Goal: Task Accomplishment & Management: Complete application form

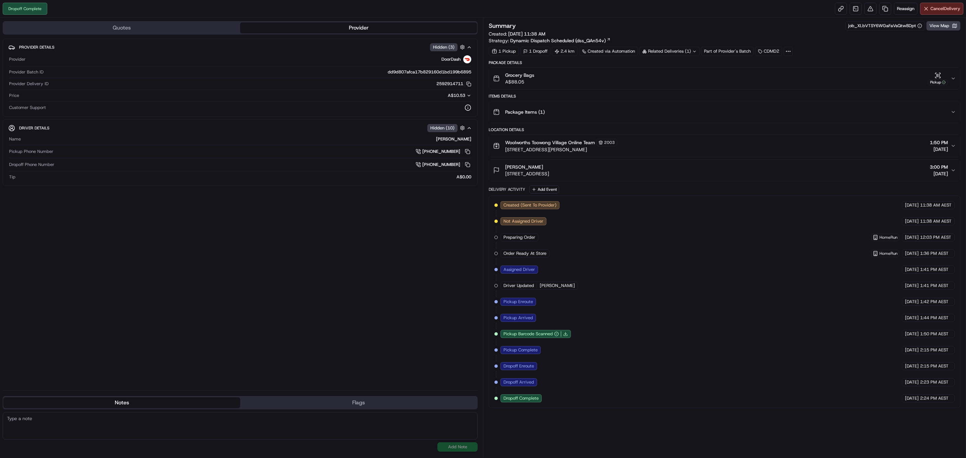
click at [681, 51] on div "Related Deliveries (1)" at bounding box center [669, 51] width 60 height 9
click at [669, 18] on div "Summary job_XLbVTSY6WGaFaVsQtw8Dpt View Map Created: 18/08/2025 11:38 AM Strate…" at bounding box center [724, 238] width 483 height 440
click at [675, 49] on div "Related Deliveries (1)" at bounding box center [669, 51] width 60 height 9
click at [697, 52] on div "Related Deliveries (1)" at bounding box center [669, 51] width 60 height 9
click at [698, 49] on div "Related Deliveries (1)" at bounding box center [669, 51] width 60 height 9
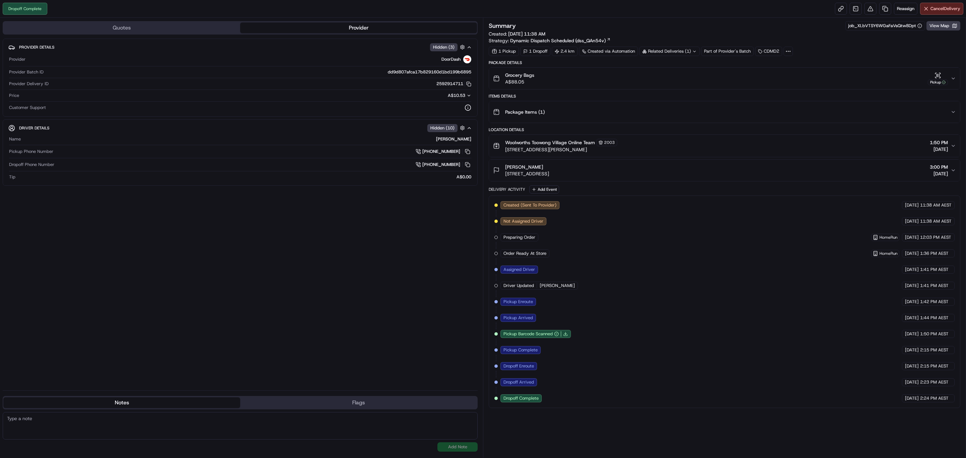
click at [684, 34] on div "Summary job_XLbVTSY6WGaFaVsQtw8Dpt View Map Created: 18/08/2025 11:38 AM Strate…" at bounding box center [725, 32] width 472 height 23
click at [665, 53] on div "Related Deliveries (1)" at bounding box center [669, 51] width 60 height 9
click at [700, 28] on div "Summary job_XLbVTSY6WGaFaVsQtw8Dpt View Map" at bounding box center [725, 25] width 472 height 9
click at [692, 51] on div "Related Deliveries (1)" at bounding box center [669, 51] width 60 height 9
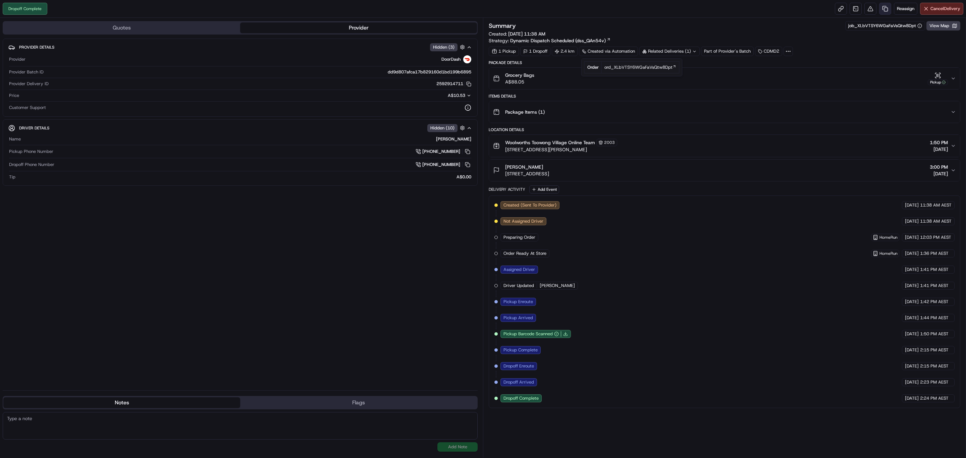
click at [881, 6] on link at bounding box center [885, 9] width 12 height 12
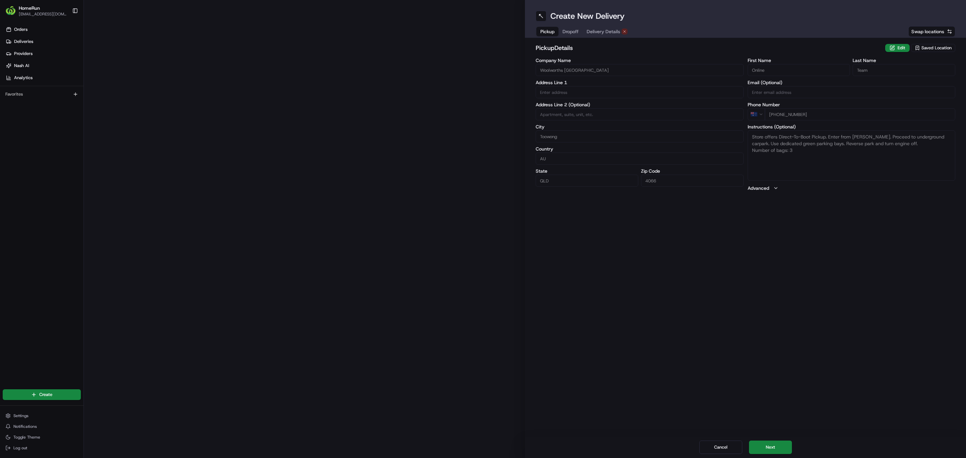
type input "8 Sherwood Rd"
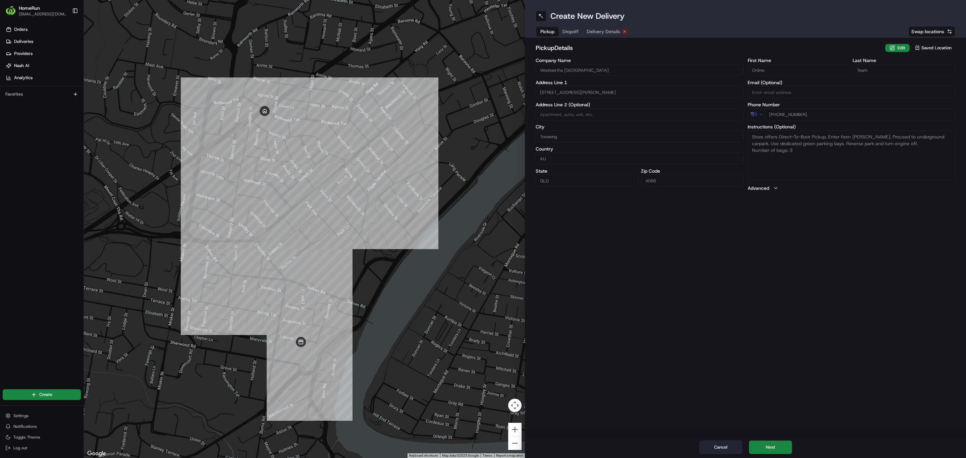
click at [725, 451] on button "Cancel" at bounding box center [720, 447] width 43 height 13
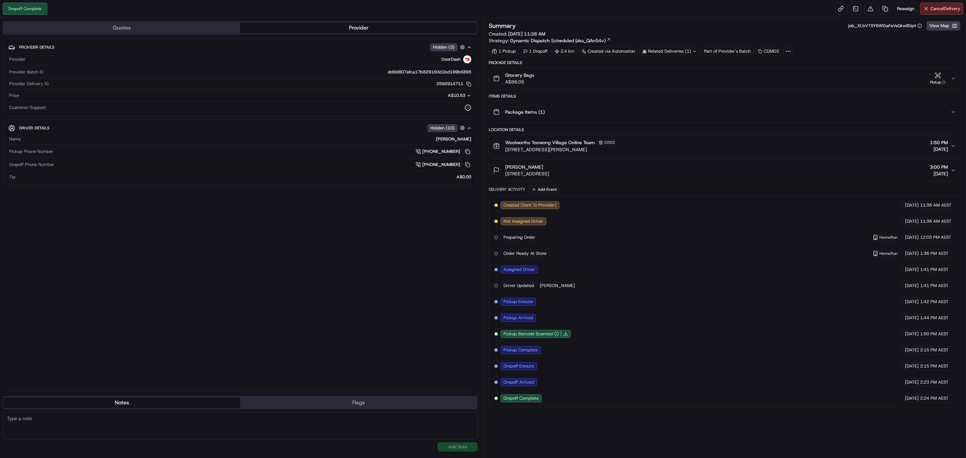
click at [952, 81] on icon "button" at bounding box center [952, 78] width 5 height 5
click at [938, 25] on button "View Map" at bounding box center [943, 25] width 34 height 9
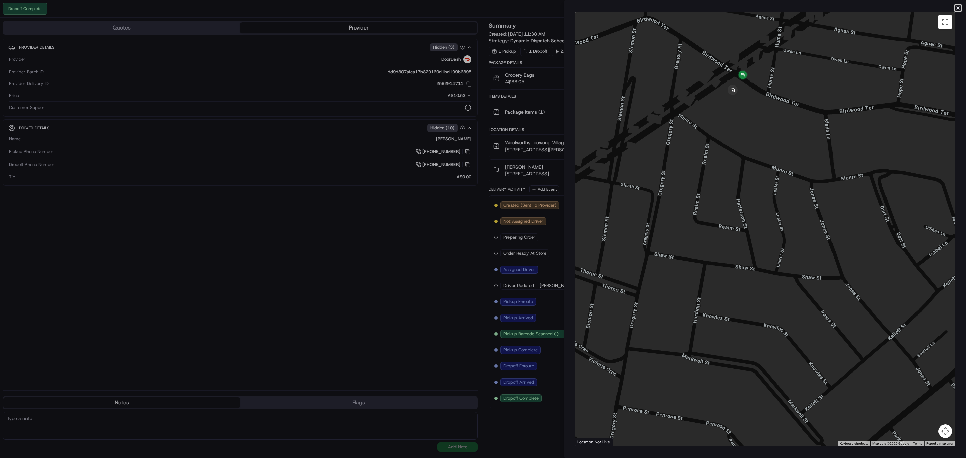
click at [958, 6] on icon "button" at bounding box center [957, 7] width 5 height 5
